Goal: Task Accomplishment & Management: Use online tool/utility

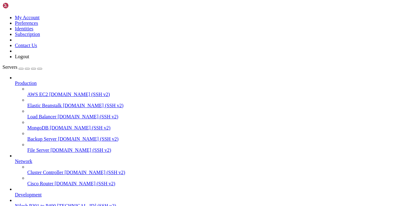
scroll to position [51, 0]
click at [49, 204] on span "Nilesh P301 to P400" at bounding box center [35, 206] width 41 height 5
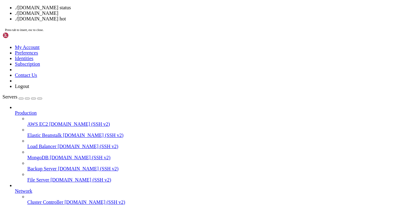
drag, startPoint x: 163, startPoint y: 106, endPoint x: 90, endPoint y: 76, distance: 79.1
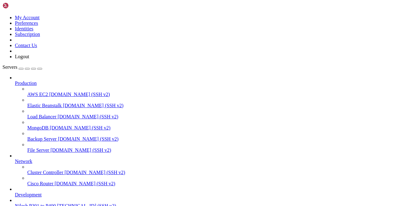
scroll to position [450, 0]
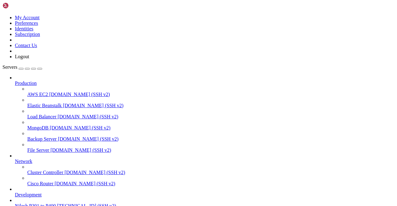
scroll to position [674, 0]
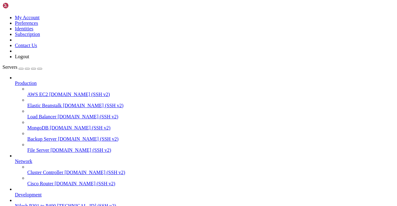
drag, startPoint x: 138, startPoint y: 22, endPoint x: 101, endPoint y: 20, distance: 37.6
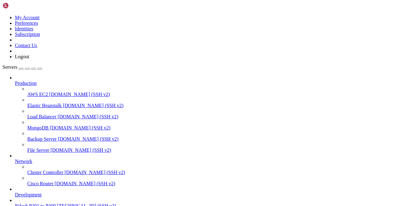
paste input "var/lib/docker/overlay2/e6708140905d596861a09a5840e2c00b51c8c380abe712d56b51bfe…"
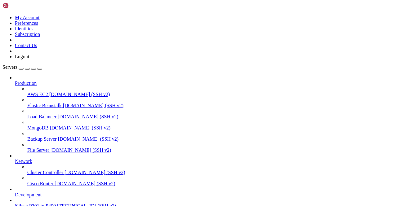
type input "/var/lib/docker/overlay2/e6708140905d596861a09a5840e2c00b51c8c380abe712d56b51bf…"
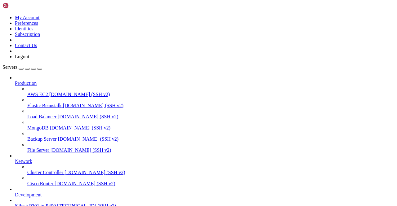
scroll to position [51, 0]
